Goal: Information Seeking & Learning: Learn about a topic

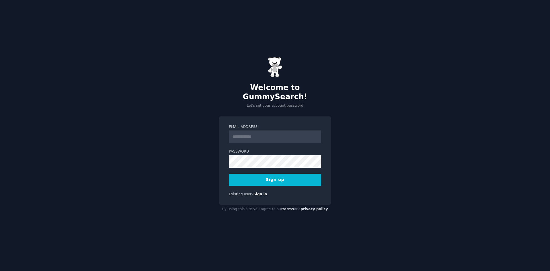
click at [265, 134] on input "Email Address" at bounding box center [275, 136] width 92 height 13
type input "**********"
drag, startPoint x: 263, startPoint y: 176, endPoint x: 288, endPoint y: 167, distance: 26.6
click at [263, 177] on button "Sign up" at bounding box center [275, 180] width 92 height 12
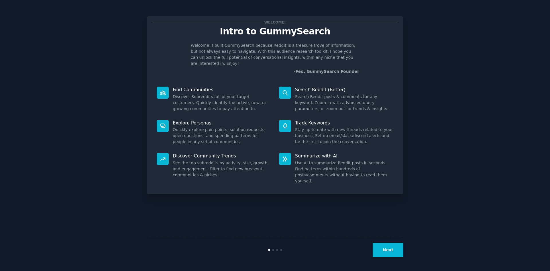
click at [379, 205] on div "Welcome! Intro to GummySearch Welcome! I built GummySearch because Reddit is a …" at bounding box center [275, 135] width 257 height 255
click at [393, 254] on button "Next" at bounding box center [388, 250] width 31 height 14
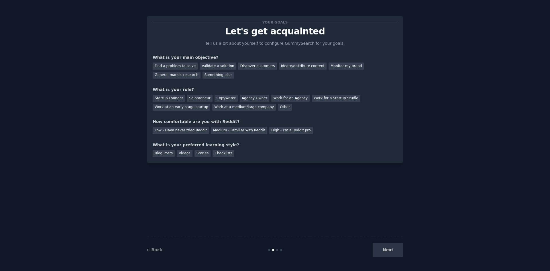
drag, startPoint x: 184, startPoint y: 63, endPoint x: 294, endPoint y: 111, distance: 119.8
click at [183, 63] on div "Find a problem to solve" at bounding box center [175, 65] width 45 height 7
click at [169, 97] on div "Startup Founder" at bounding box center [169, 98] width 32 height 7
click at [283, 131] on div "High - I'm a Reddit pro" at bounding box center [291, 130] width 44 height 7
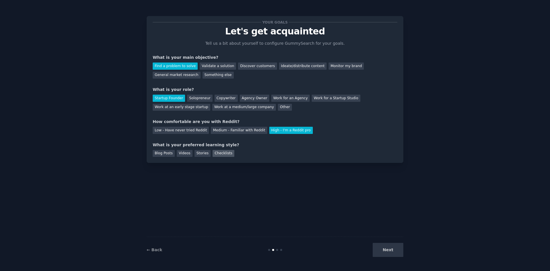
click at [218, 152] on div "Checklists" at bounding box center [224, 153] width 22 height 7
click at [392, 247] on button "Next" at bounding box center [388, 250] width 31 height 14
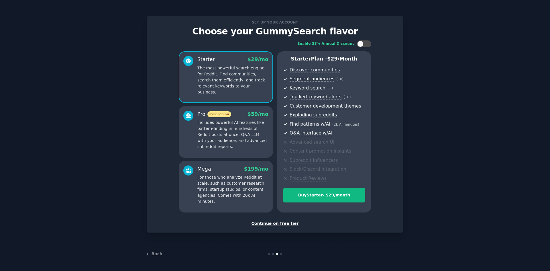
click at [289, 224] on div "Continue on free tier" at bounding box center [275, 223] width 245 height 6
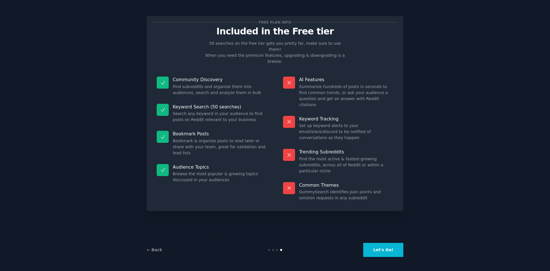
click at [388, 251] on button "Let's Go!" at bounding box center [383, 250] width 40 height 14
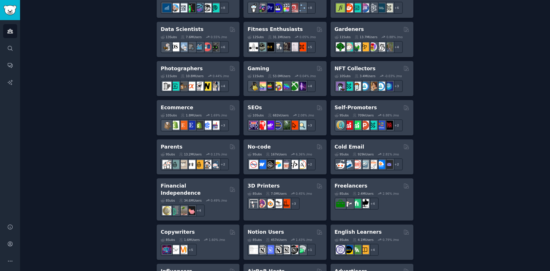
scroll to position [258, 0]
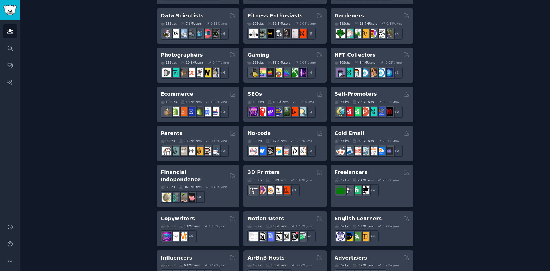
drag, startPoint x: 256, startPoint y: 93, endPoint x: 484, endPoint y: 126, distance: 230.0
click at [484, 126] on div "Create your first audience An audience is a collection of subreddits you can se…" at bounding box center [285, 90] width 514 height 624
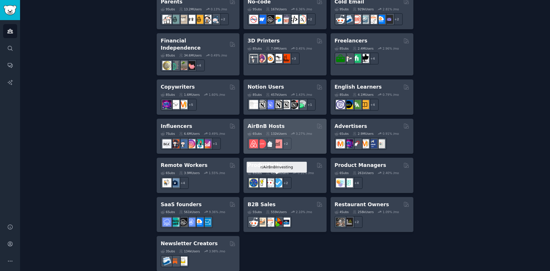
scroll to position [390, 0]
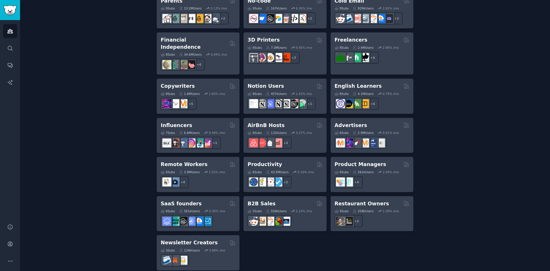
drag, startPoint x: 173, startPoint y: 195, endPoint x: 169, endPoint y: 197, distance: 4.6
click at [164, 200] on h2 "SaaS founders" at bounding box center [181, 203] width 41 height 7
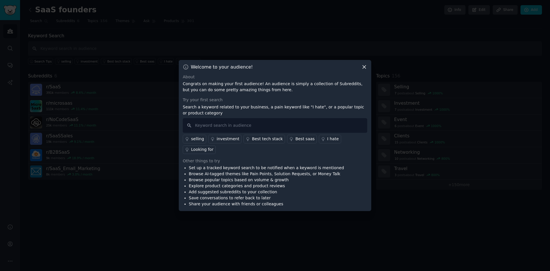
drag, startPoint x: 363, startPoint y: 72, endPoint x: 246, endPoint y: 144, distance: 137.1
click at [246, 144] on div "Welcome to your audience! About Congrats on making your first audience! An audi…" at bounding box center [275, 135] width 193 height 151
click at [224, 132] on input "text" at bounding box center [275, 125] width 185 height 15
click at [363, 69] on icon at bounding box center [364, 67] width 6 height 6
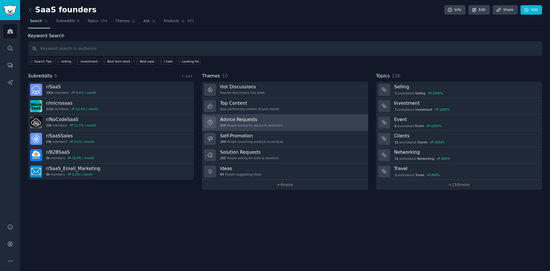
click at [312, 122] on link "Advice Requests 214 People asking for advice & resources" at bounding box center [285, 122] width 166 height 16
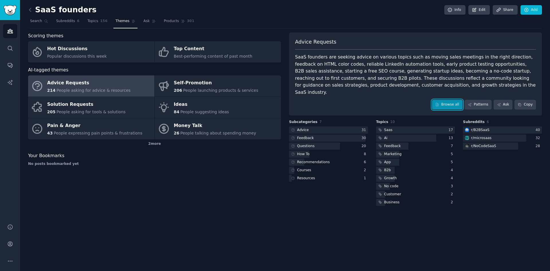
click at [450, 100] on link "Browse all" at bounding box center [447, 105] width 31 height 10
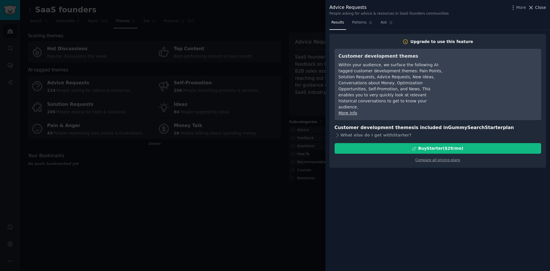
click at [540, 9] on span "Close" at bounding box center [540, 8] width 11 height 6
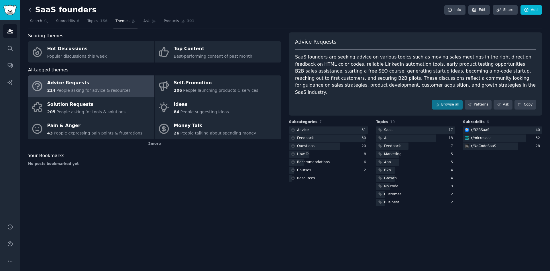
click at [31, 9] on icon at bounding box center [30, 10] width 6 height 6
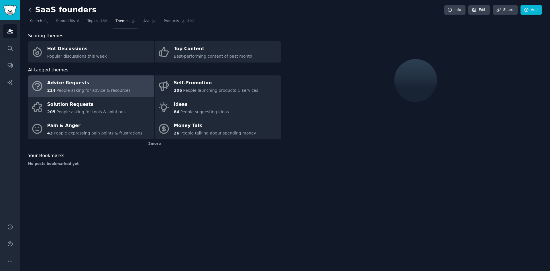
click at [30, 10] on icon at bounding box center [30, 9] width 2 height 3
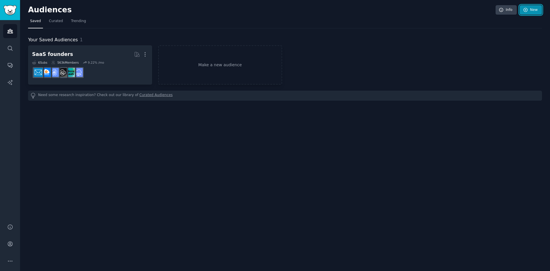
click at [537, 10] on link "New" at bounding box center [531, 10] width 22 height 10
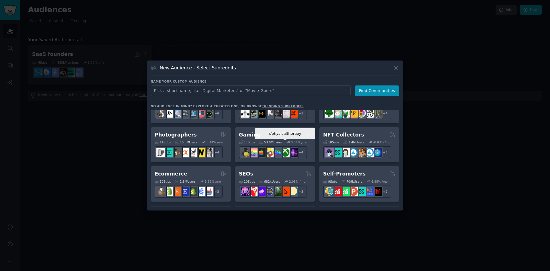
scroll to position [201, 0]
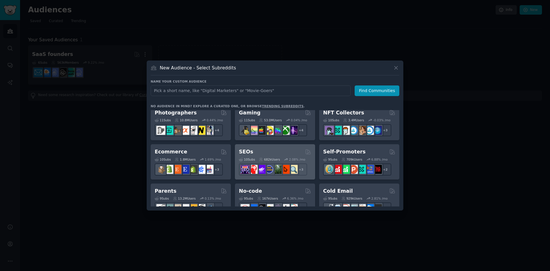
click at [278, 152] on div "SEOs" at bounding box center [275, 151] width 72 height 7
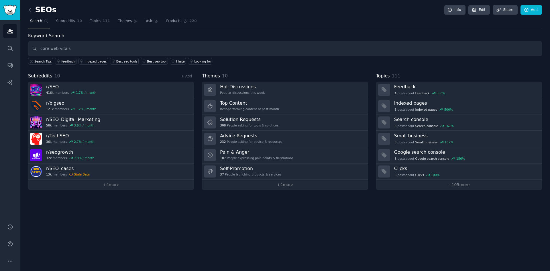
type input "core web vitals"
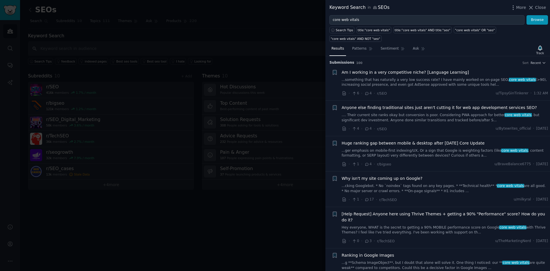
drag, startPoint x: 377, startPoint y: 29, endPoint x: 485, endPoint y: 50, distance: 110.6
click at [377, 30] on div "title:"core web vitals"" at bounding box center [374, 30] width 32 height 4
type input "title:"core web vitals""
